Goal: Transaction & Acquisition: Obtain resource

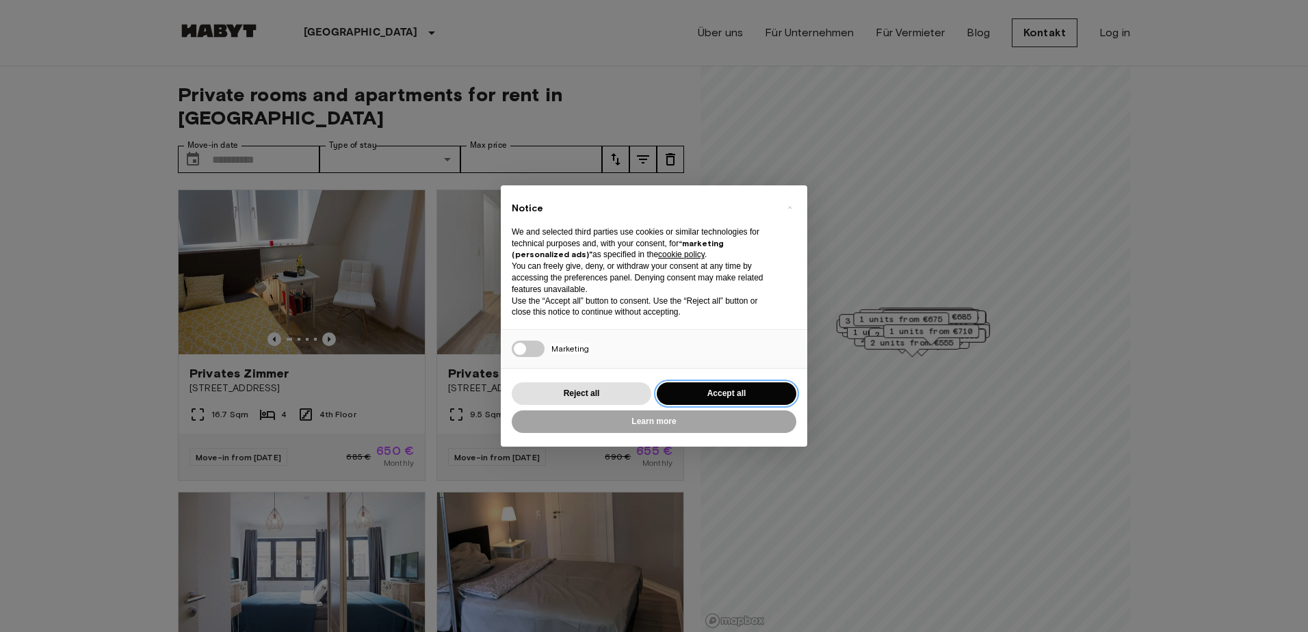
click at [714, 393] on button "Accept all" at bounding box center [727, 393] width 140 height 23
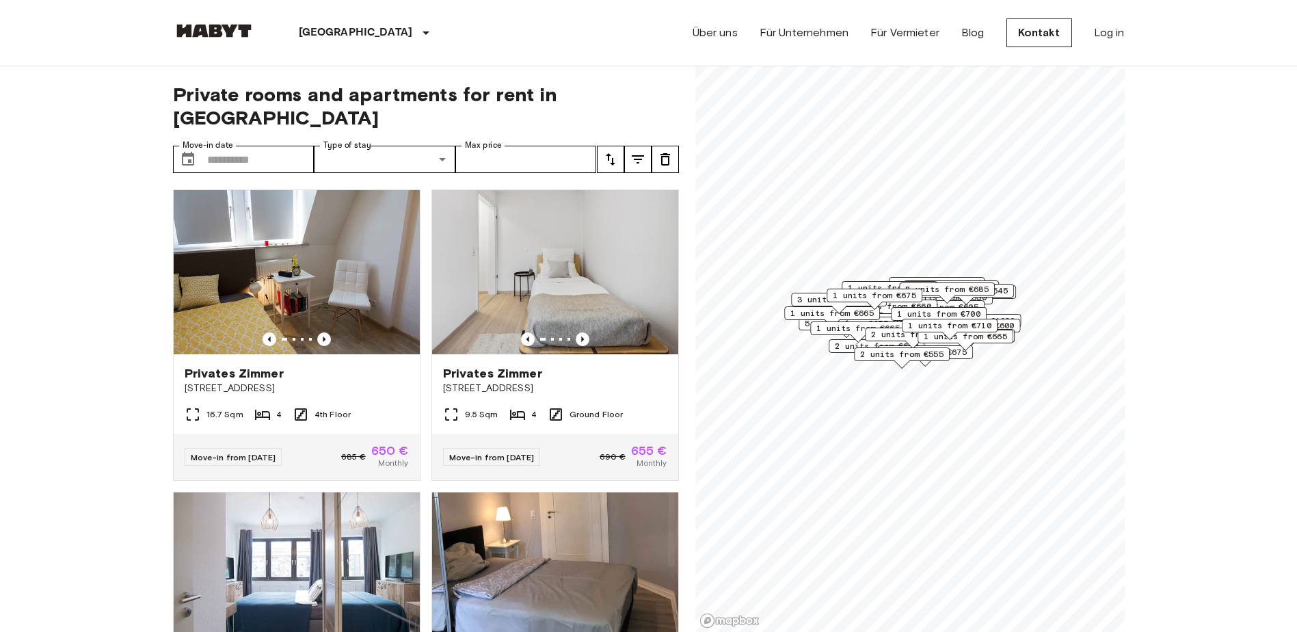
click at [616, 151] on icon "tune" at bounding box center [611, 159] width 16 height 16
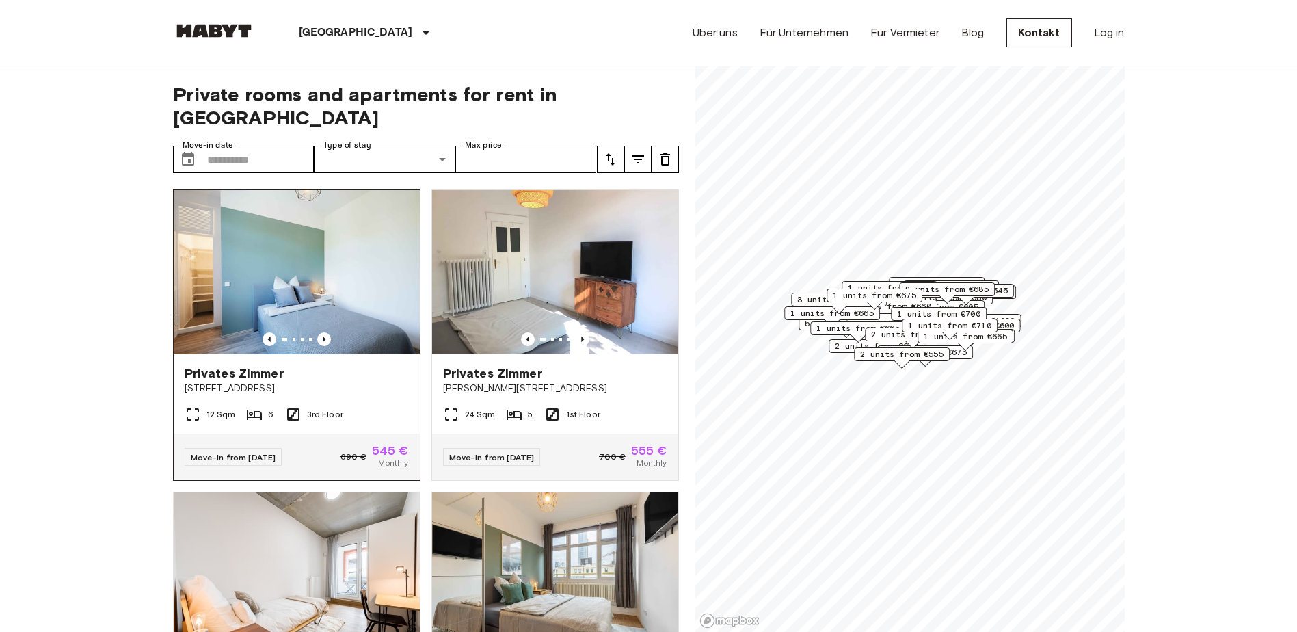
click at [321, 206] on img at bounding box center [297, 272] width 246 height 164
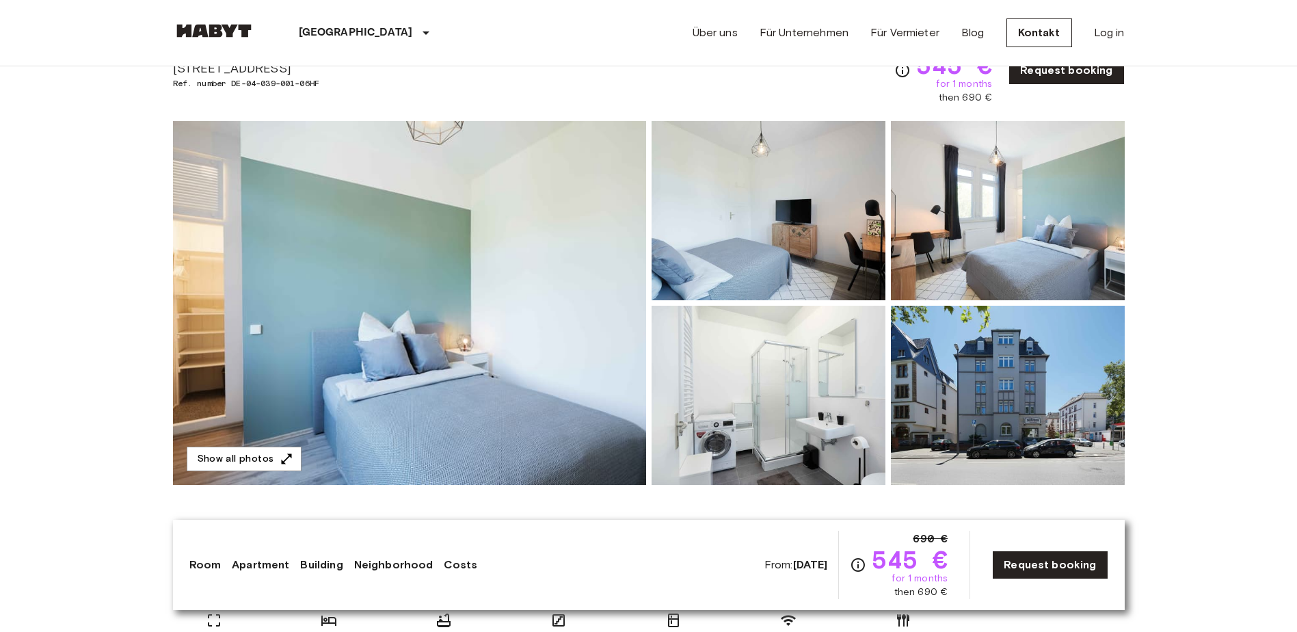
scroll to position [205, 0]
